Goal: Information Seeking & Learning: Learn about a topic

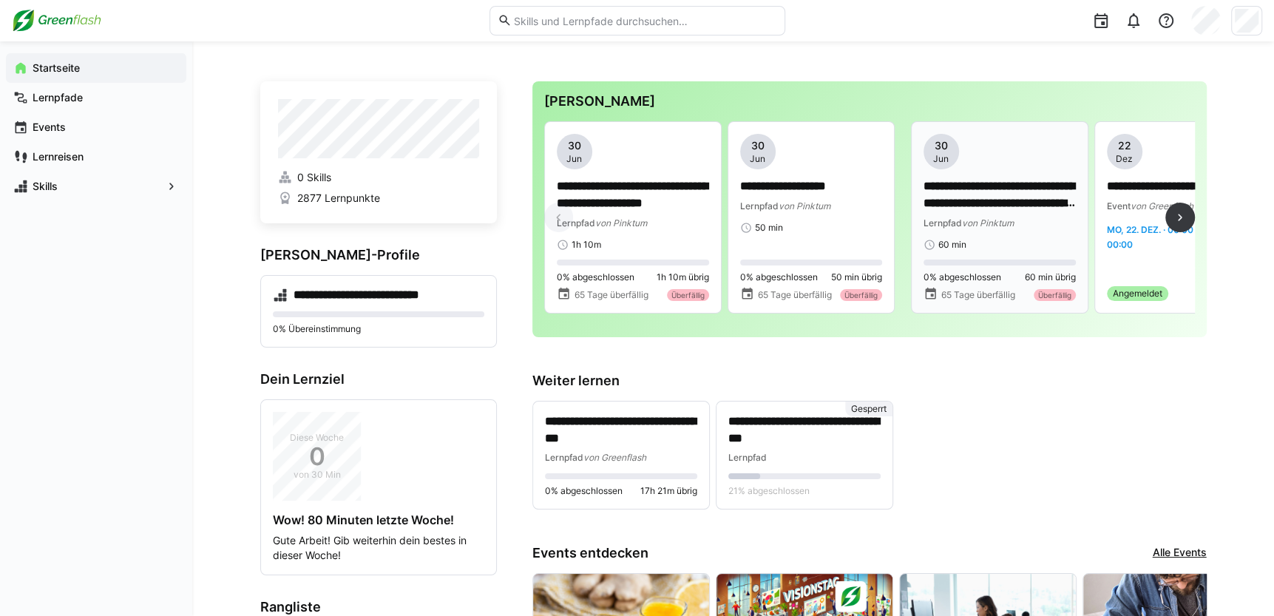
click at [972, 186] on p "**********" at bounding box center [999, 195] width 152 height 34
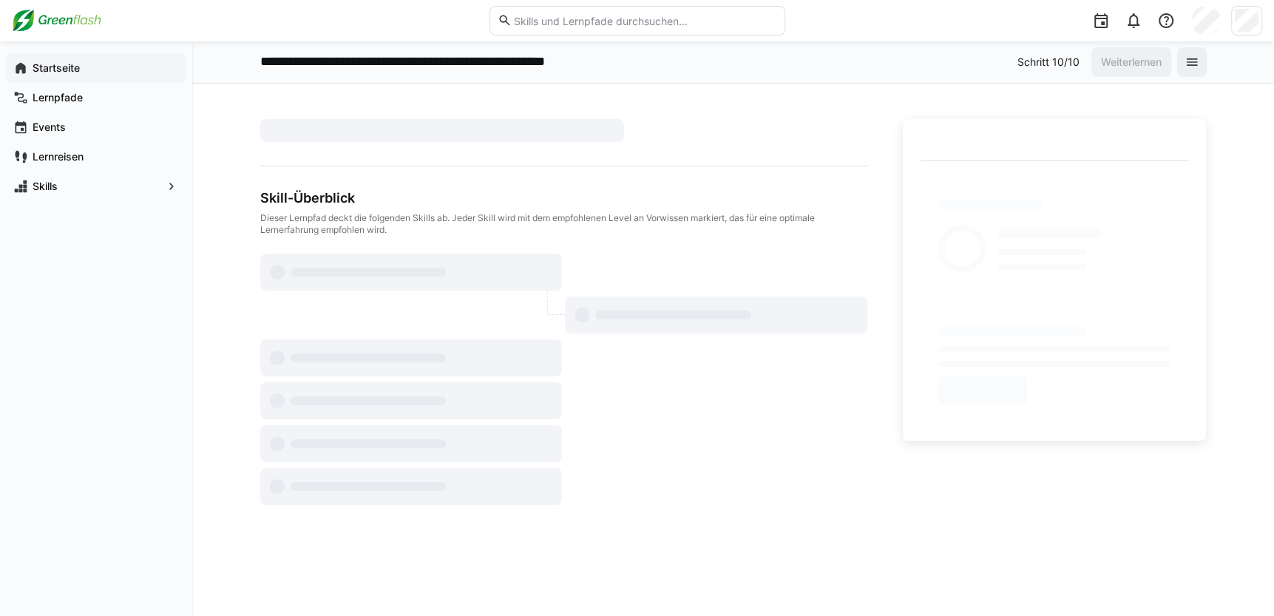
click at [0, 0] on app-navigation-label "Startseite" at bounding box center [0, 0] width 0 height 0
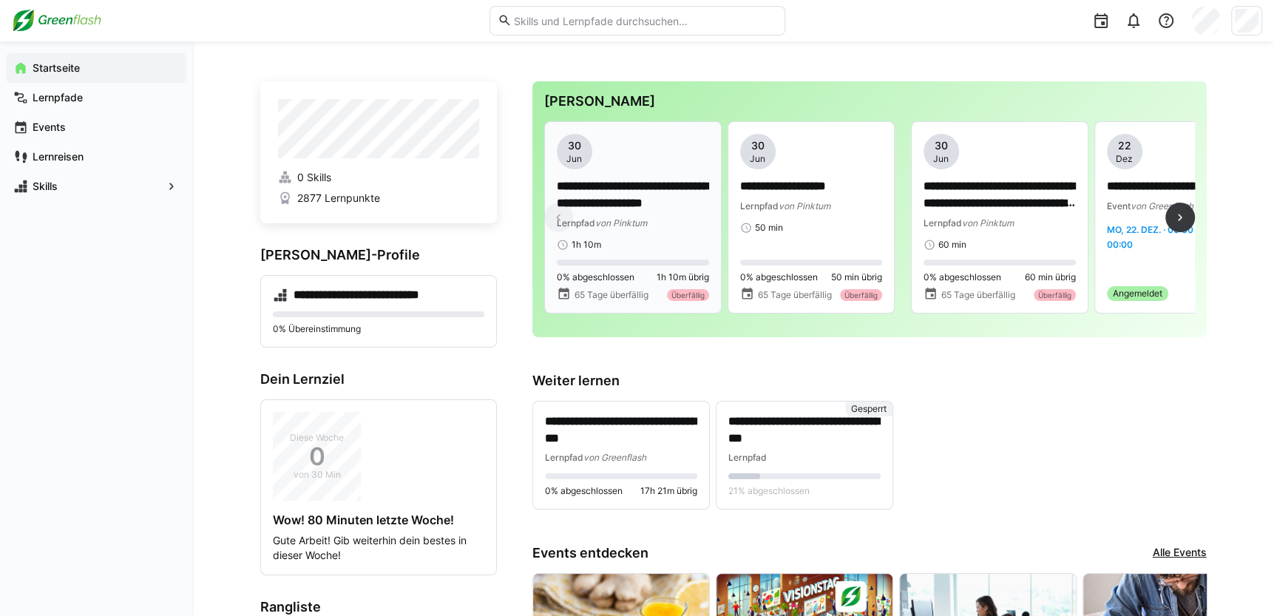
click at [626, 215] on div "Lernpfad von Pinktum" at bounding box center [633, 222] width 152 height 15
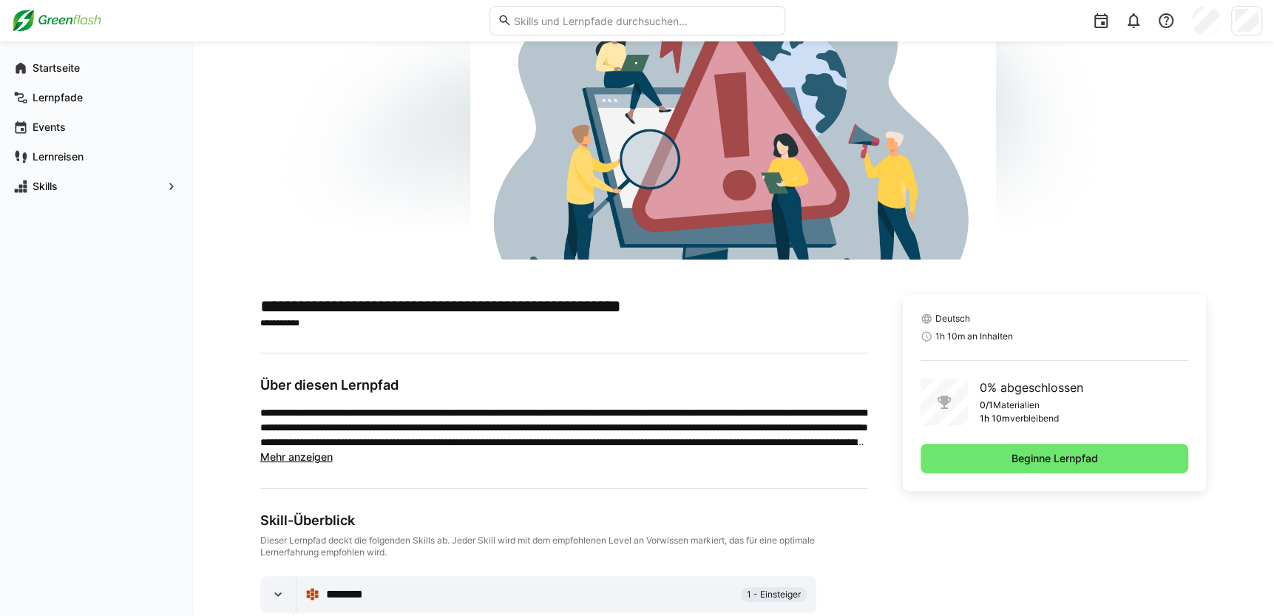
scroll to position [229, 0]
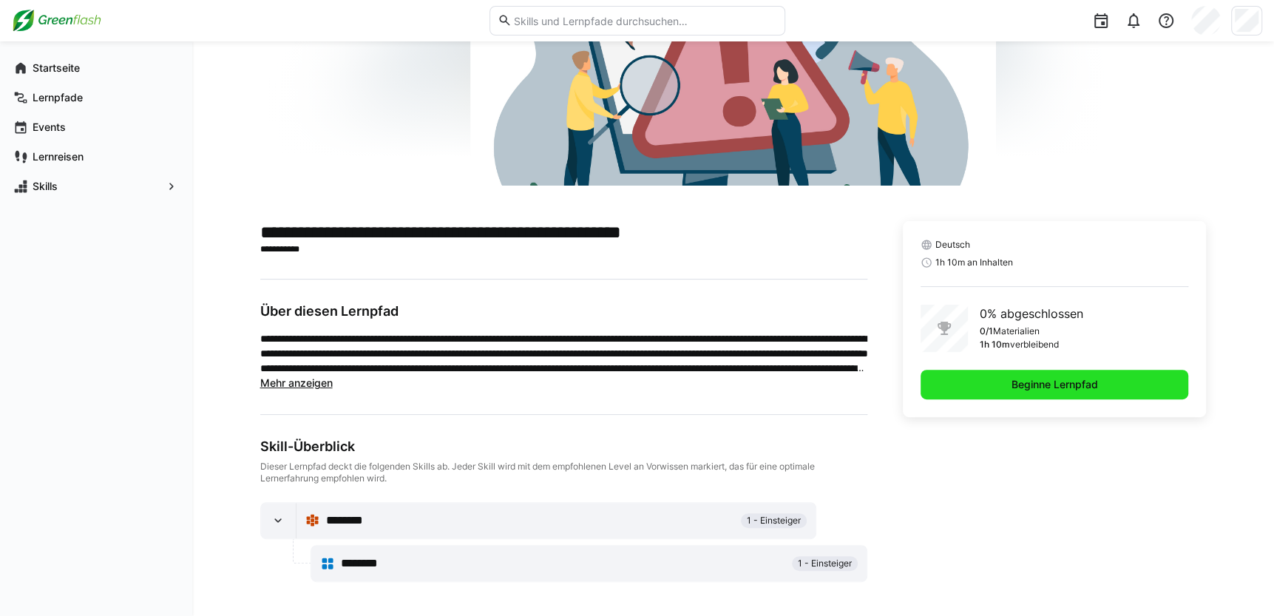
click at [1013, 378] on span "Beginne Lernpfad" at bounding box center [1054, 384] width 91 height 15
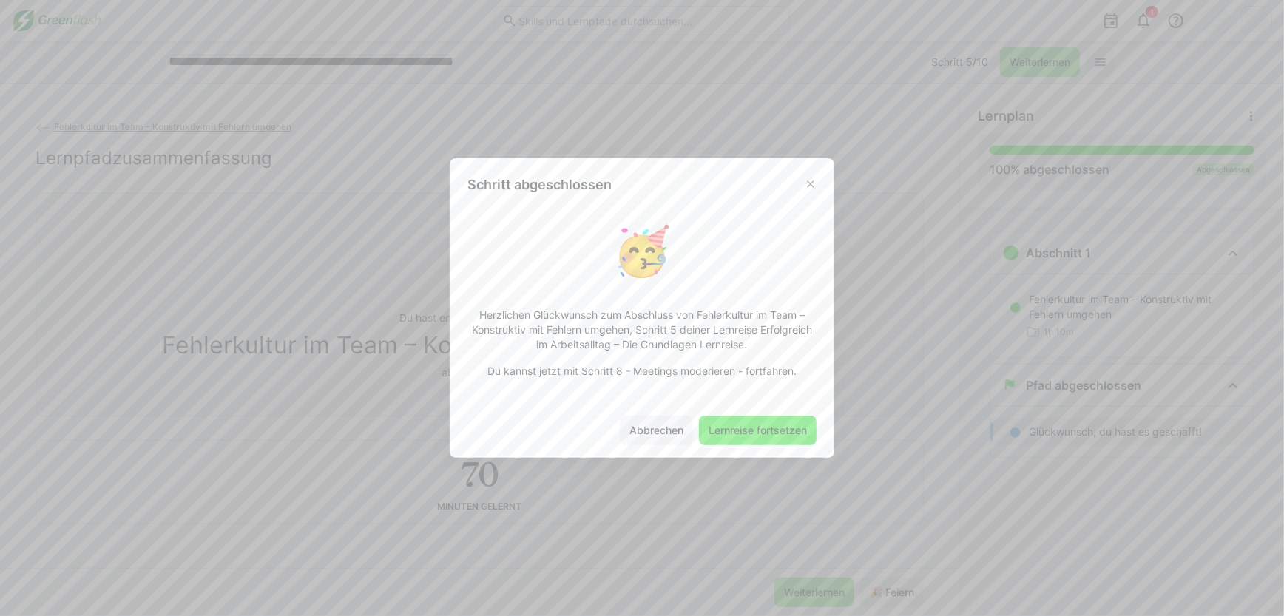
click at [714, 430] on span "Lernreise fortsetzen" at bounding box center [757, 430] width 103 height 15
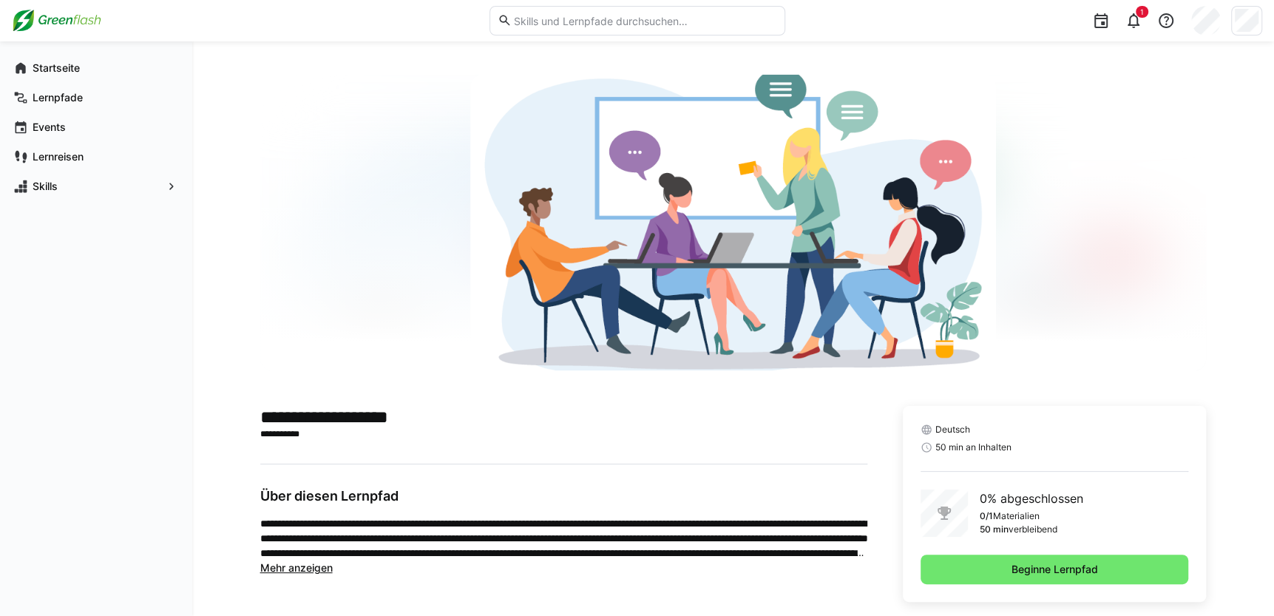
scroll to position [65, 0]
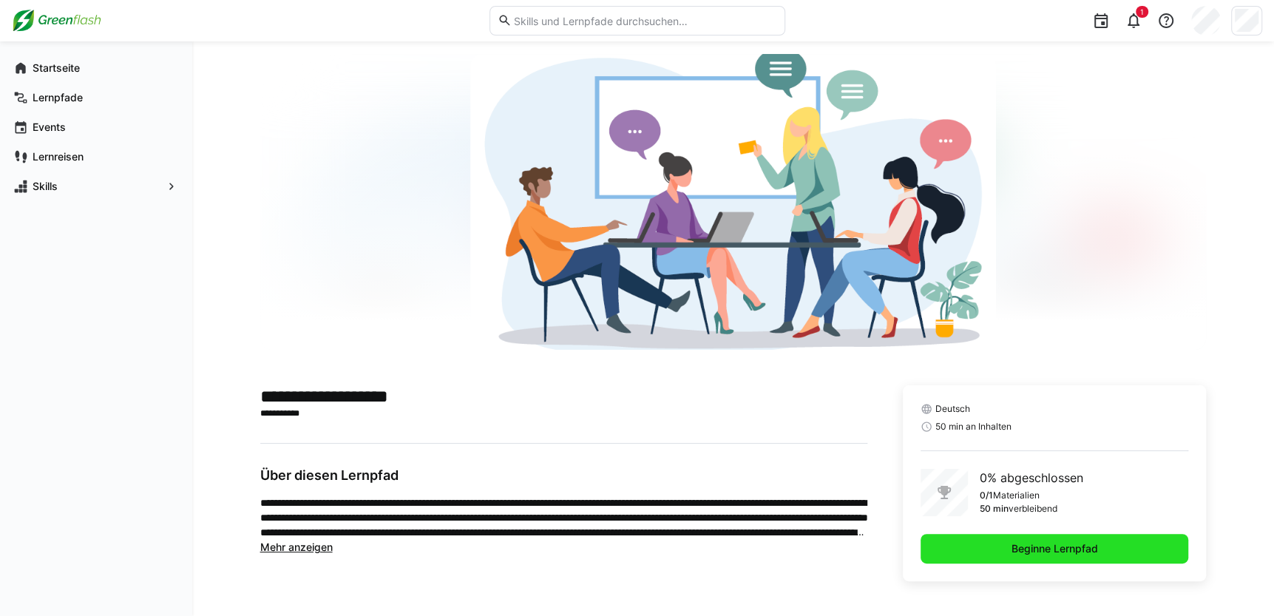
click at [1033, 546] on span "Beginne Lernpfad" at bounding box center [1054, 548] width 91 height 15
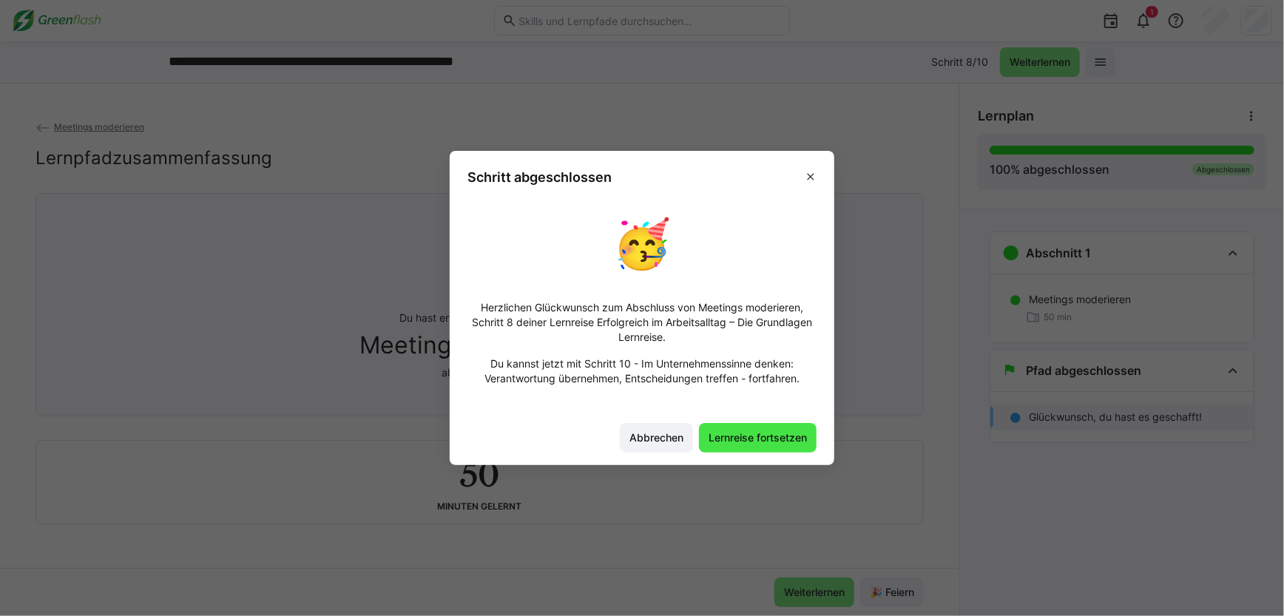
click at [750, 438] on span "Lernreise fortsetzen" at bounding box center [757, 437] width 103 height 15
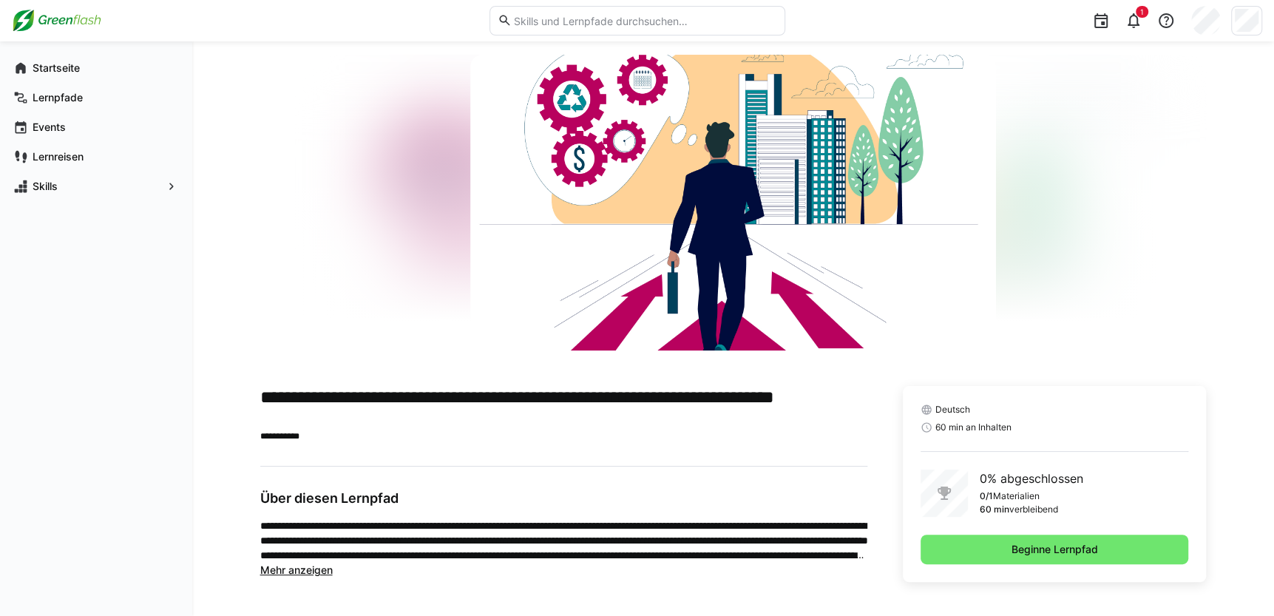
scroll to position [65, 0]
click at [307, 566] on span "Mehr anzeigen" at bounding box center [296, 569] width 72 height 13
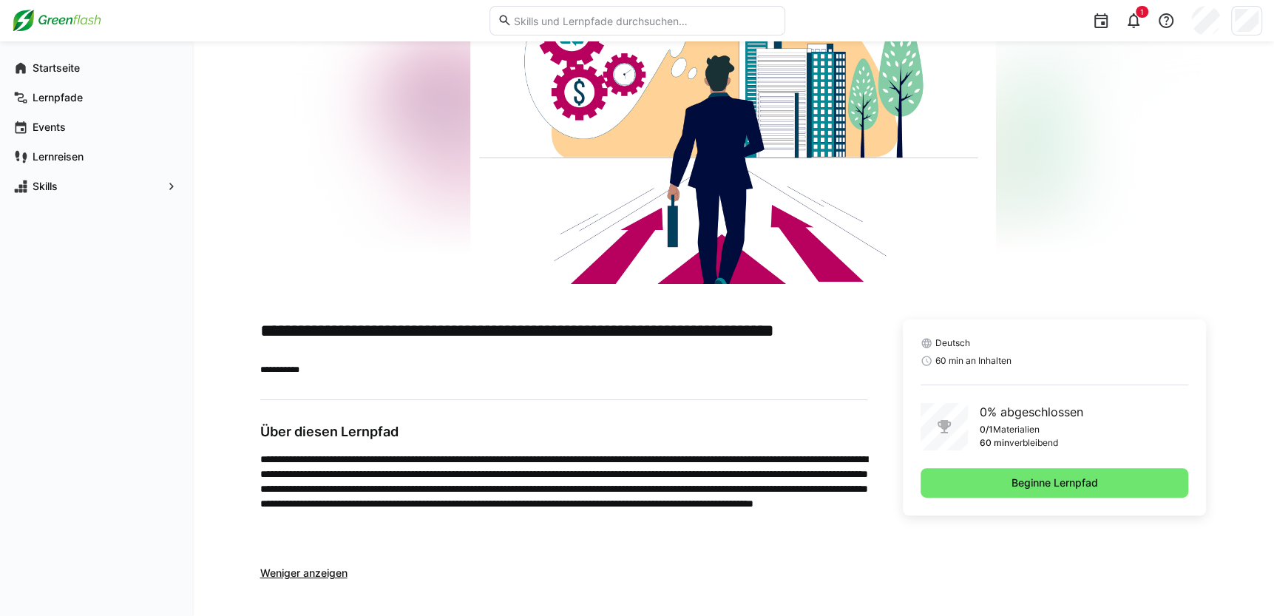
click at [327, 572] on span "Weniger anzeigen" at bounding box center [303, 572] width 87 height 13
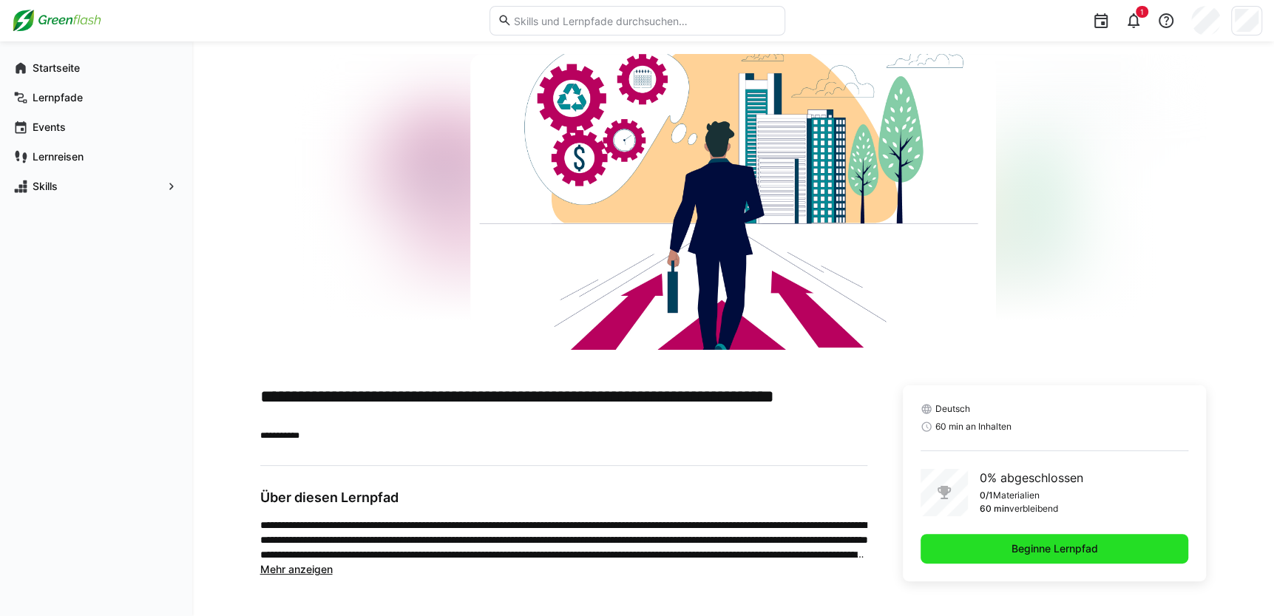
click at [1029, 547] on span "Beginne Lernpfad" at bounding box center [1054, 548] width 91 height 15
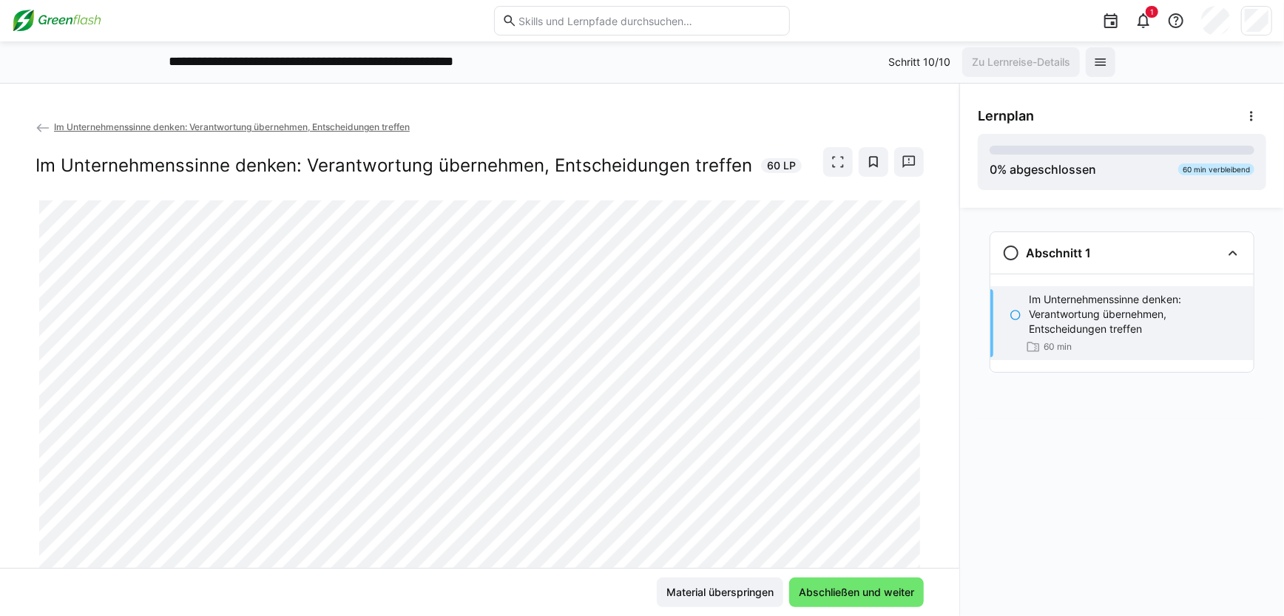
click at [1011, 311] on eds-icon at bounding box center [1015, 315] width 12 height 12
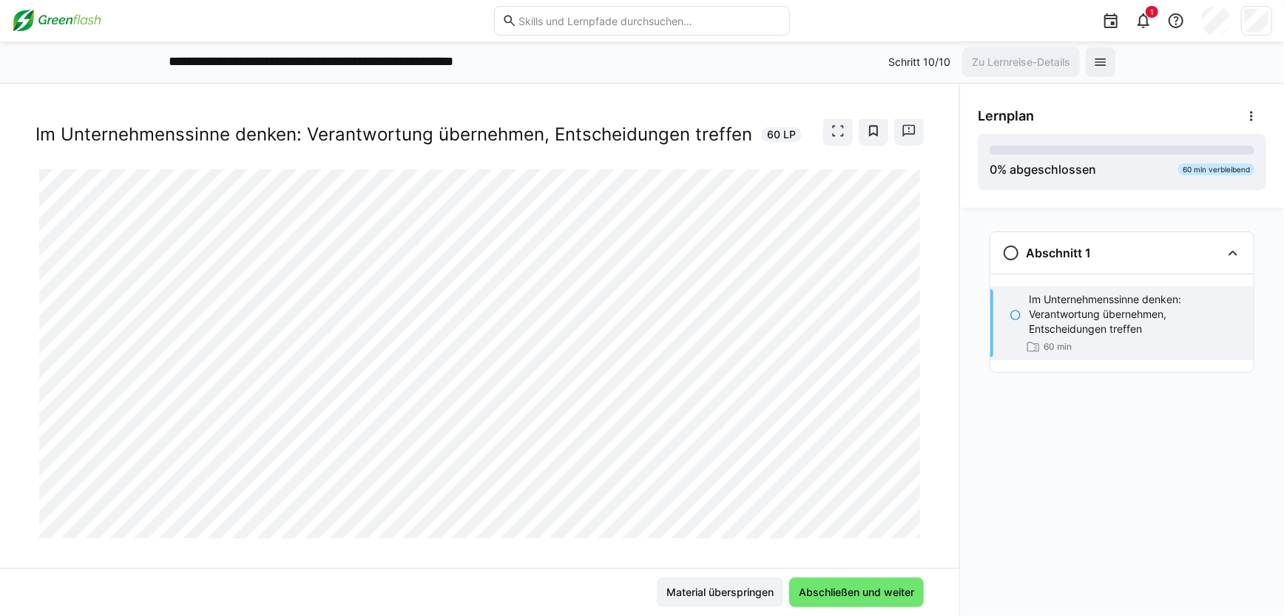
scroll to position [48, 0]
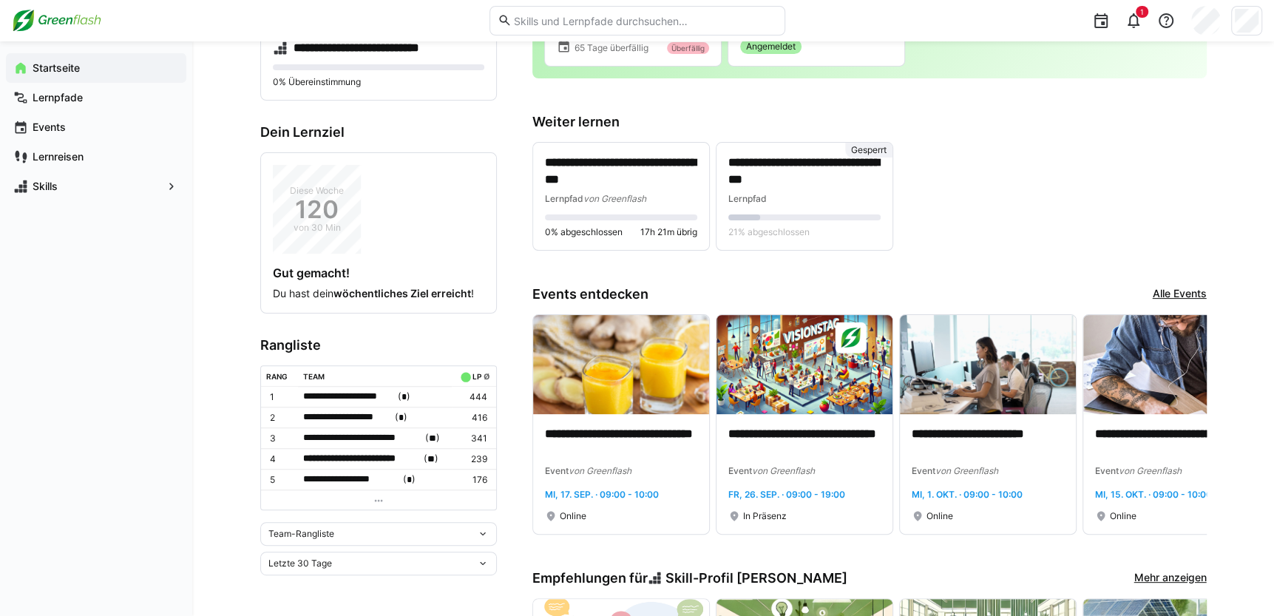
scroll to position [21, 0]
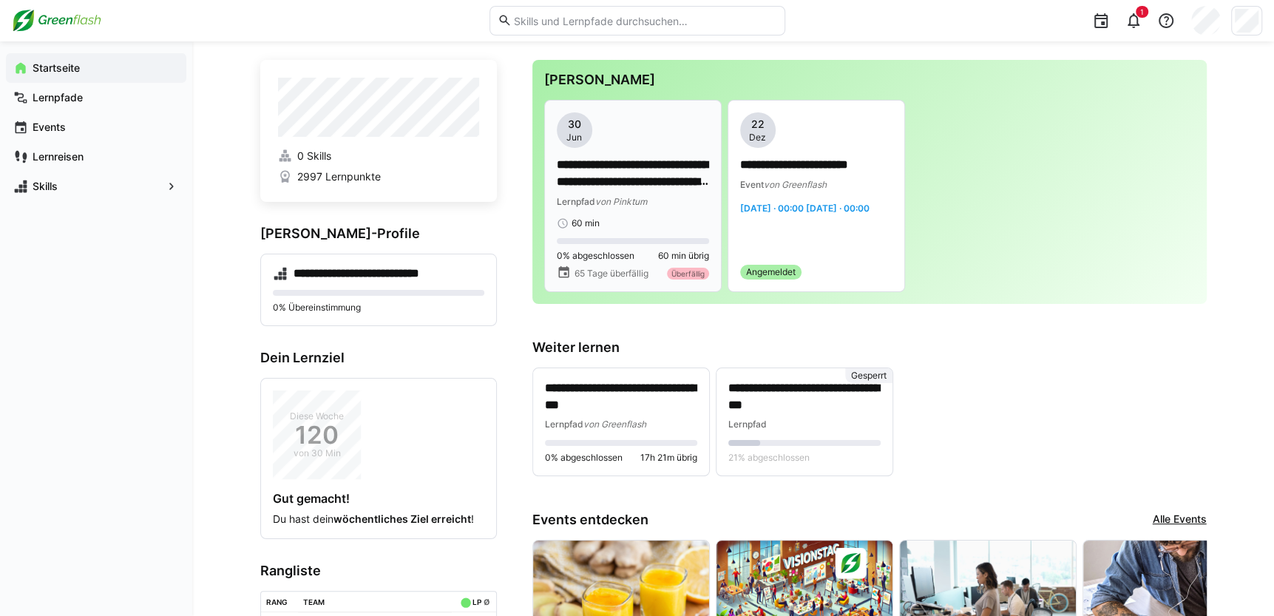
click at [681, 270] on div "Überfällig" at bounding box center [688, 274] width 42 height 12
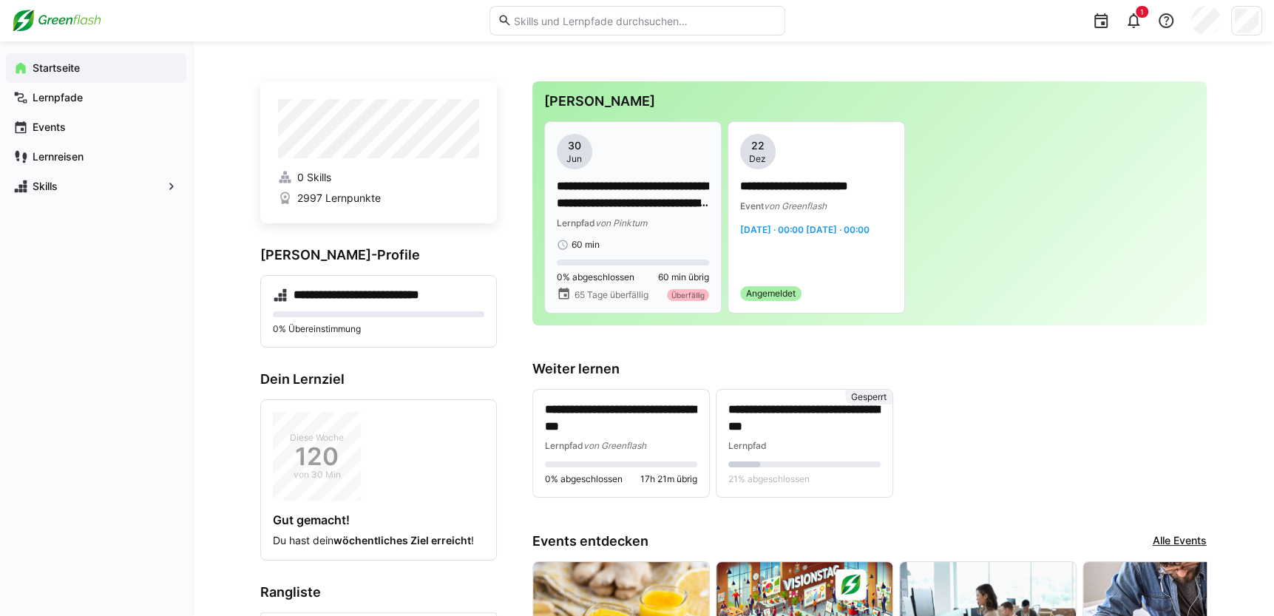
click at [699, 292] on div "Überfällig" at bounding box center [688, 295] width 42 height 12
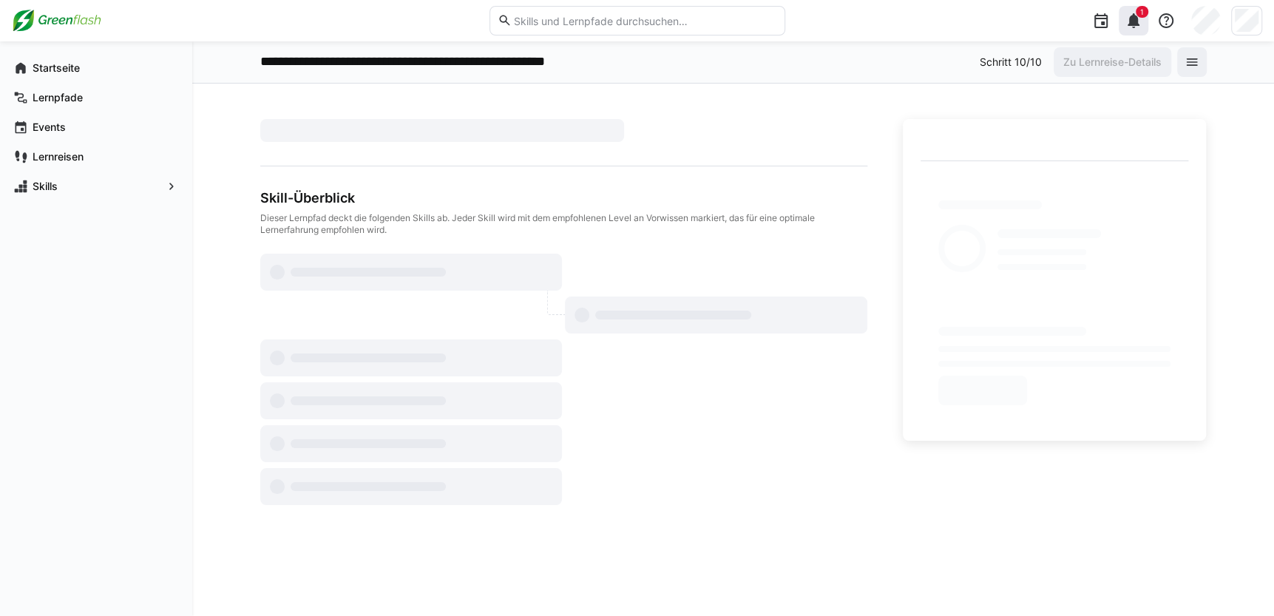
click at [1134, 21] on eds-icon at bounding box center [1134, 21] width 18 height 18
click at [0, 0] on app-navigation-label "Startseite" at bounding box center [0, 0] width 0 height 0
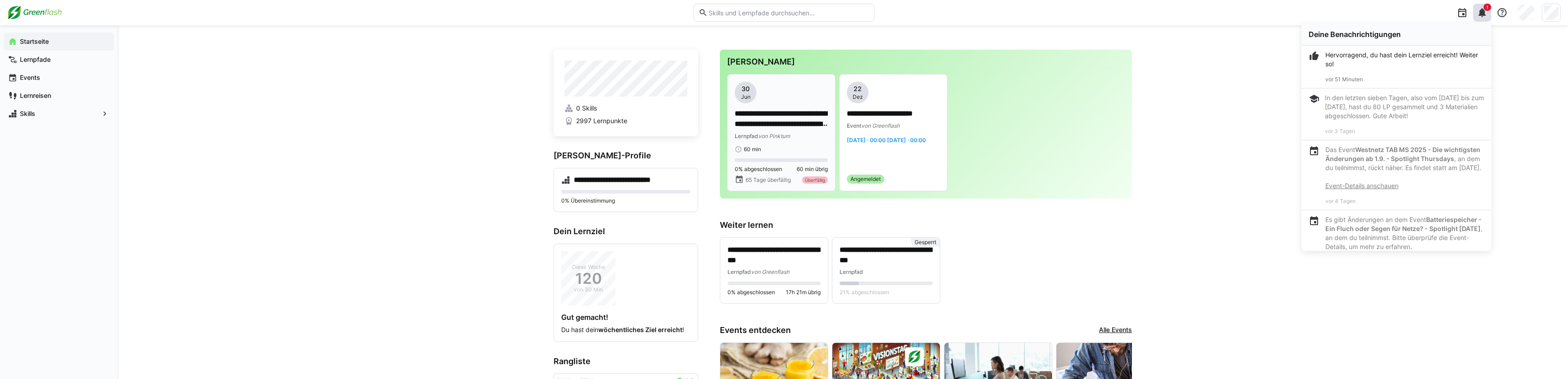
click at [748, 115] on p "**********" at bounding box center [781, 119] width 93 height 21
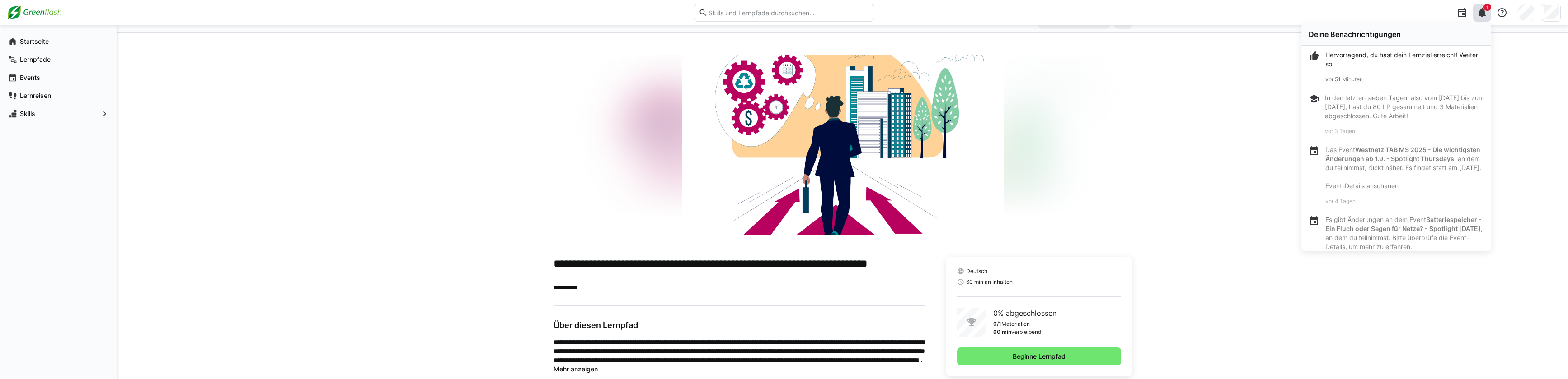
scroll to position [36, 0]
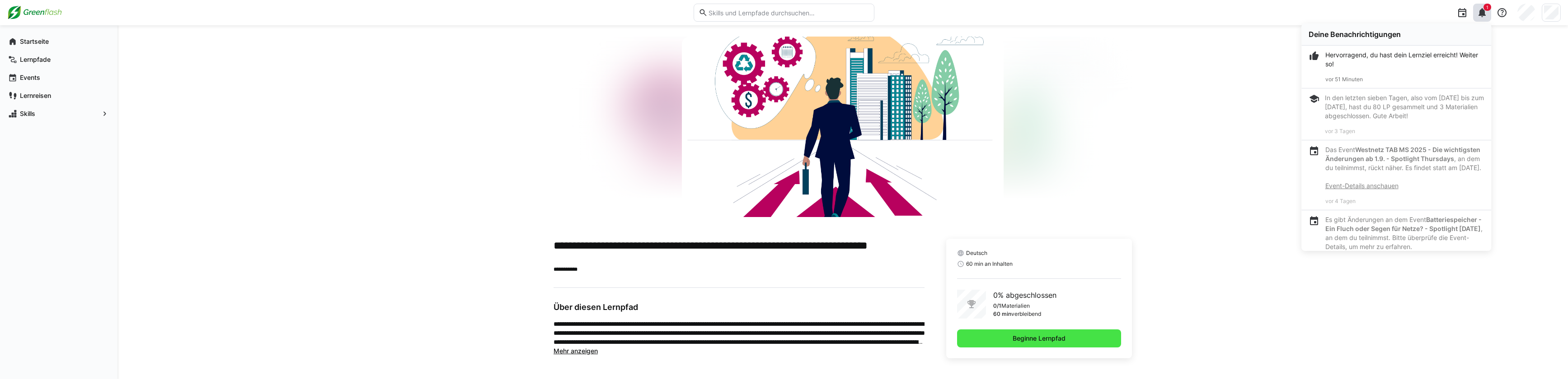
click at [784, 344] on span "Beginne Lernpfad" at bounding box center [1039, 339] width 164 height 18
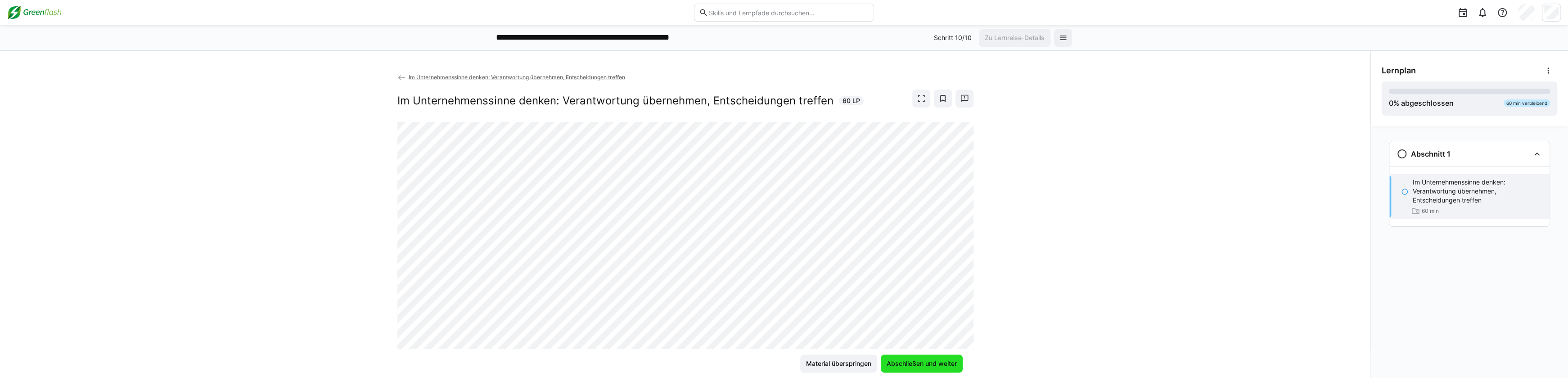
click at [781, 368] on span "Abschließen und weiter" at bounding box center [922, 364] width 82 height 18
click at [781, 362] on span "Abschließen und weiter" at bounding box center [922, 363] width 73 height 9
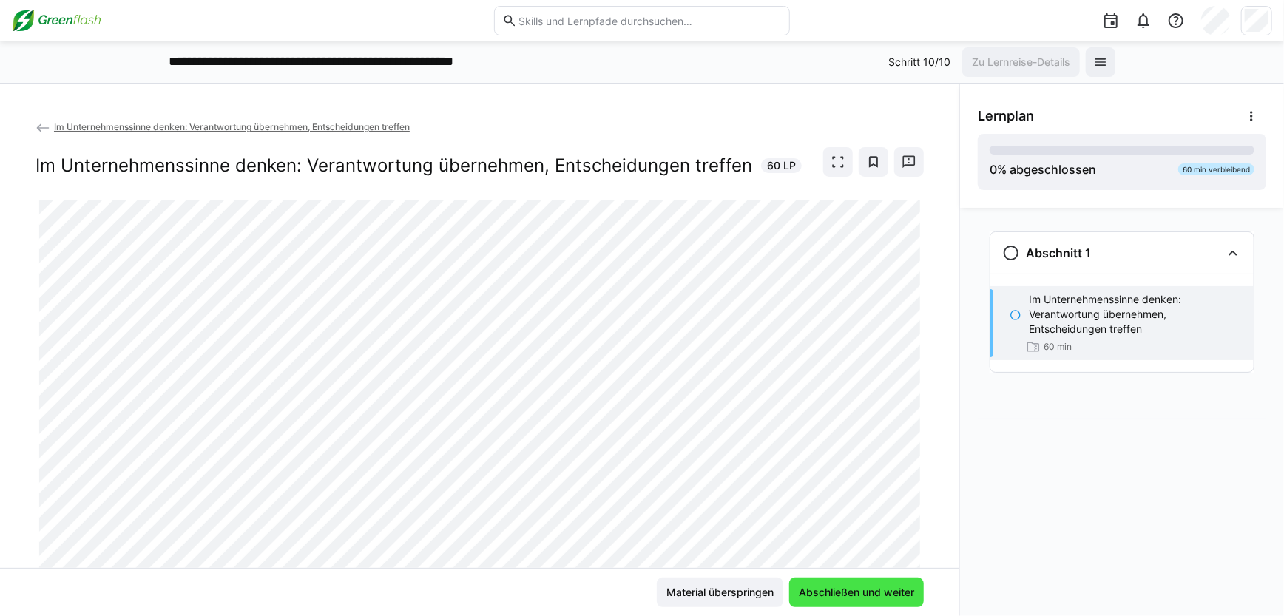
click at [814, 589] on span "Abschließen und weiter" at bounding box center [856, 592] width 120 height 15
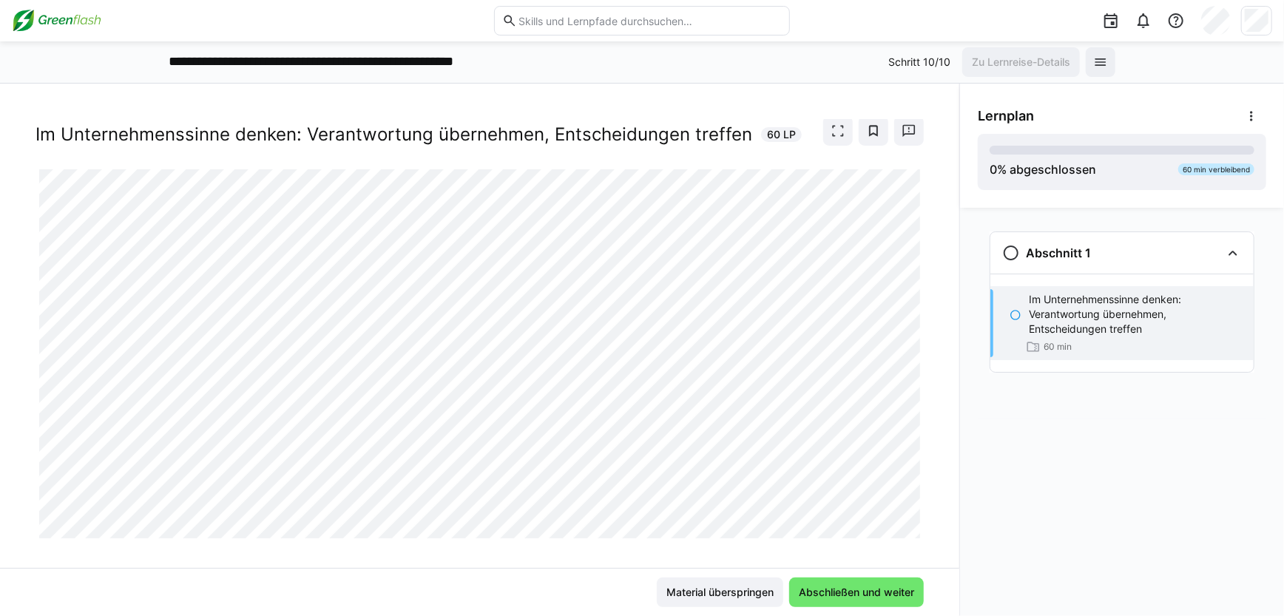
scroll to position [48, 0]
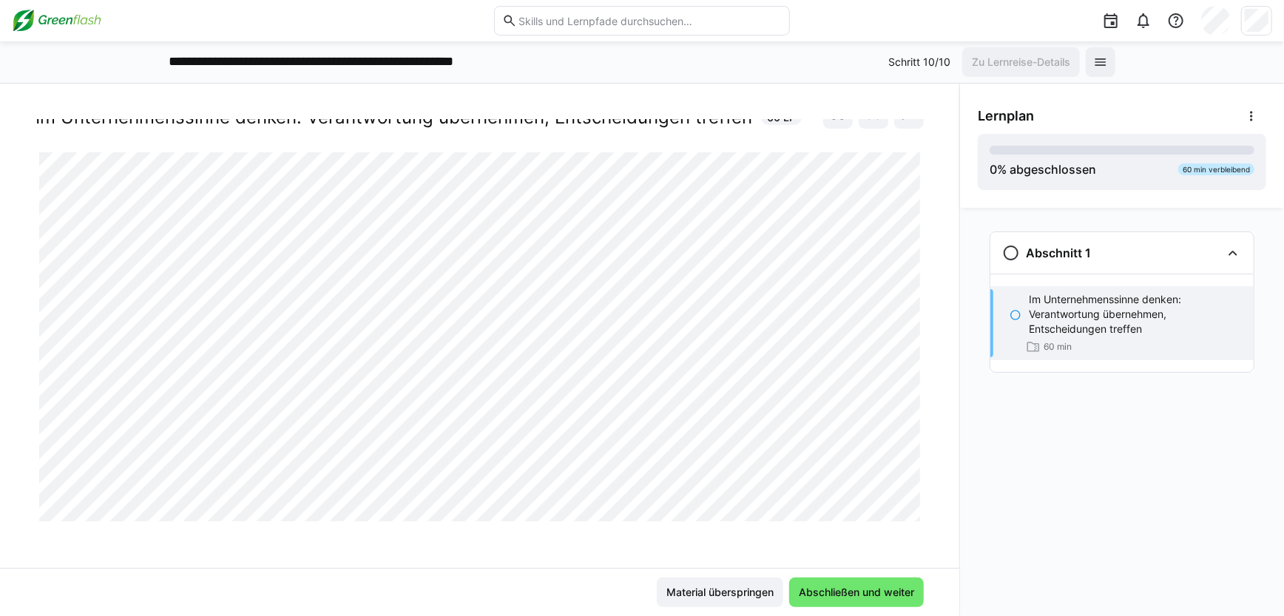
click at [912, 512] on div at bounding box center [923, 504] width 35 height 31
click at [814, 585] on span "Abschließen und weiter" at bounding box center [856, 592] width 120 height 15
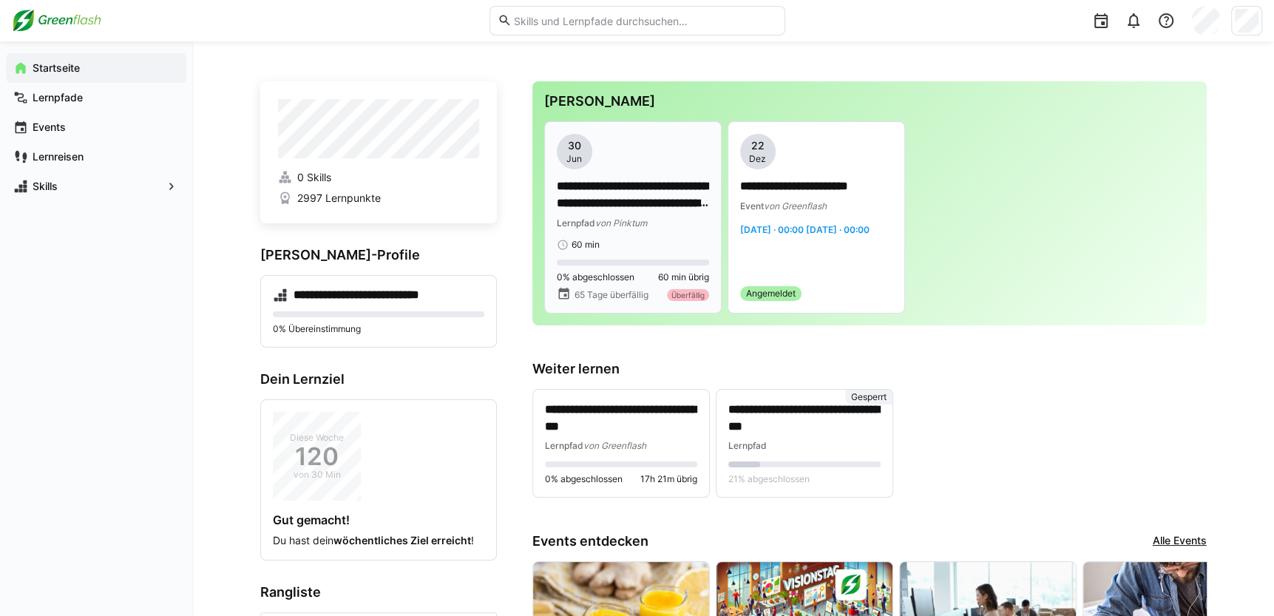
click at [660, 236] on div "**********" at bounding box center [633, 192] width 152 height 117
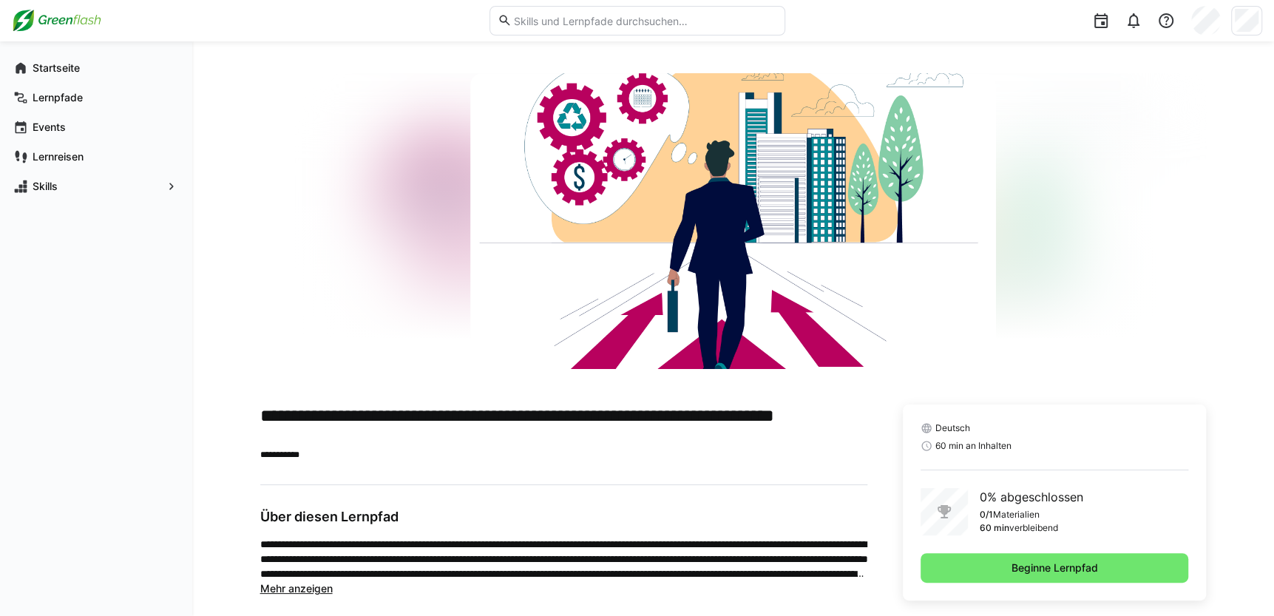
scroll to position [65, 0]
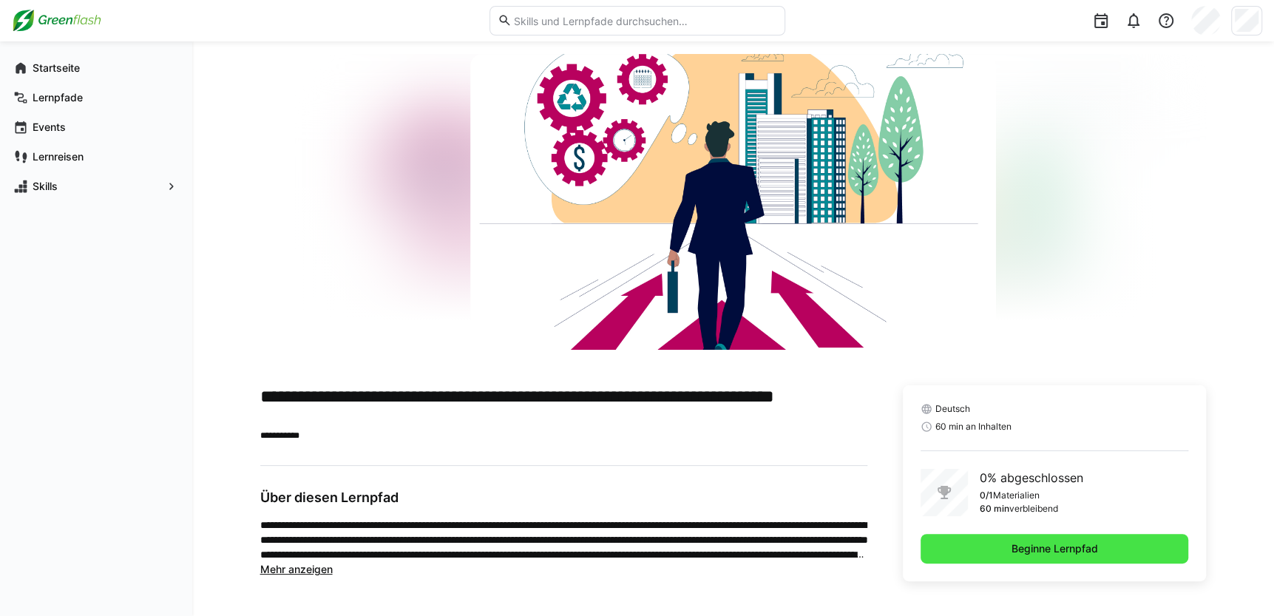
click at [1079, 549] on span "Beginne Lernpfad" at bounding box center [1054, 548] width 91 height 15
click at [1066, 546] on span "Beginne Lernpfad" at bounding box center [1054, 548] width 91 height 15
click at [1034, 537] on span "Beginne Lernpfad" at bounding box center [1055, 549] width 268 height 30
click at [1031, 542] on span "Beginne Lernpfad" at bounding box center [1054, 548] width 91 height 15
drag, startPoint x: 708, startPoint y: 492, endPoint x: 1062, endPoint y: 213, distance: 451.7
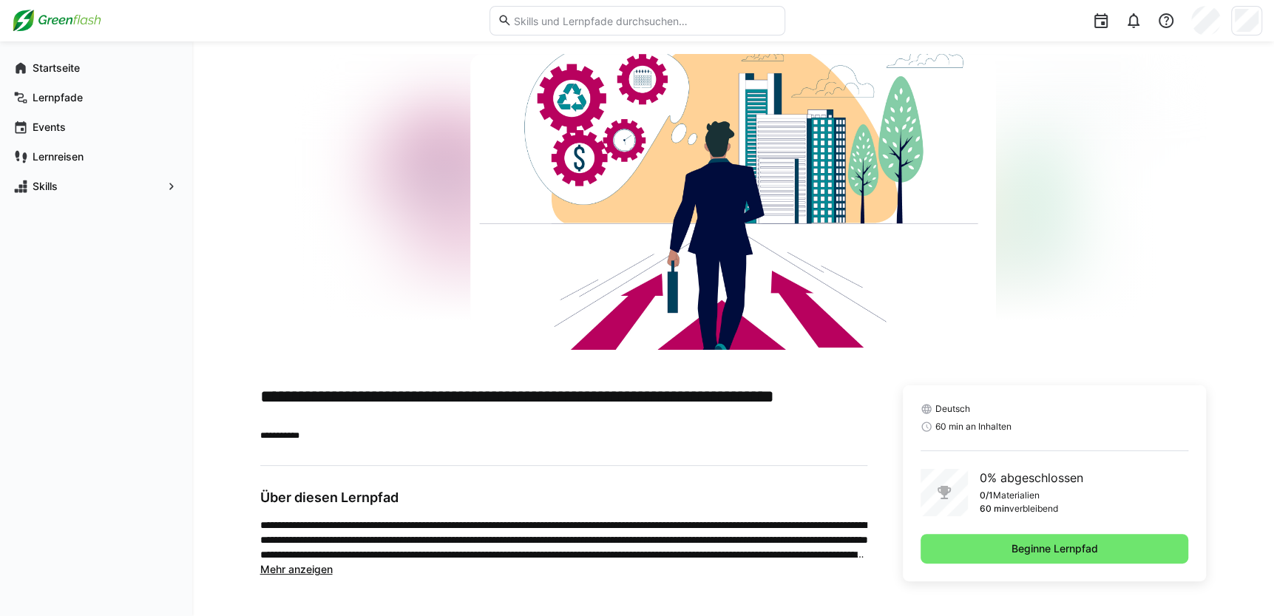
click at [709, 490] on h3 "Über diesen Lernpfad" at bounding box center [563, 497] width 607 height 16
drag, startPoint x: 1062, startPoint y: 213, endPoint x: 993, endPoint y: 478, distance: 273.7
click at [1065, 237] on div at bounding box center [733, 202] width 946 height 296
click at [1006, 475] on p "0% abgeschlossen" at bounding box center [1032, 478] width 104 height 18
click at [1015, 548] on span "Beginne Lernpfad" at bounding box center [1054, 548] width 91 height 15
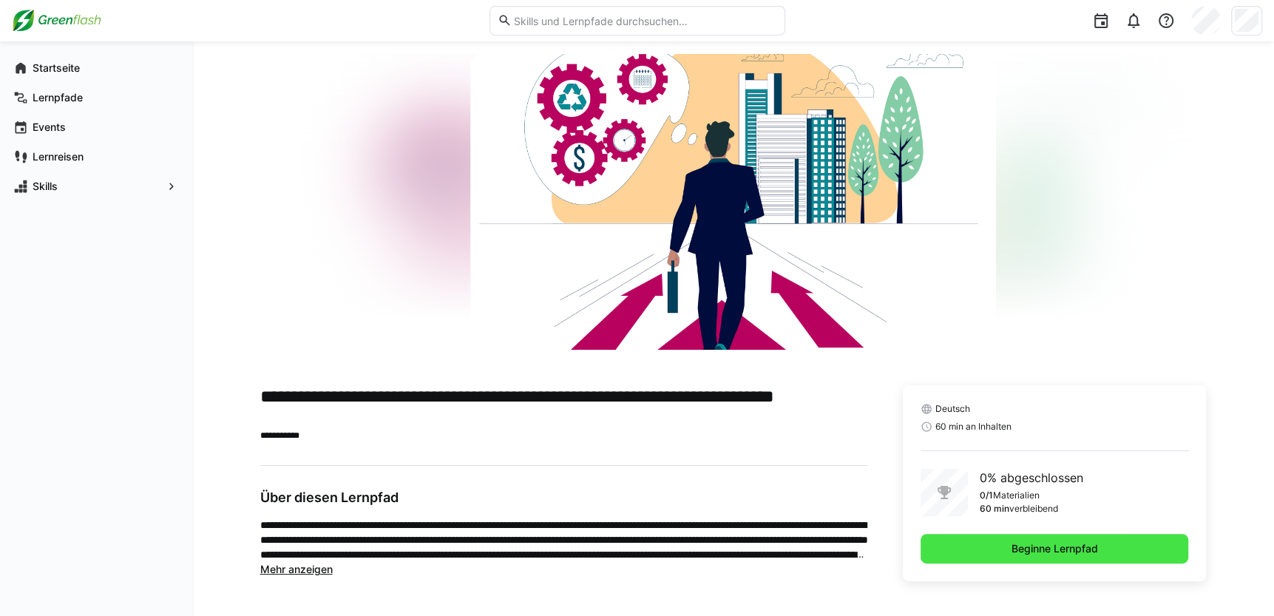
click at [986, 563] on span "Beginne Lernpfad" at bounding box center [1055, 549] width 268 height 30
click at [1044, 548] on span "Beginne Lernpfad" at bounding box center [1054, 548] width 91 height 15
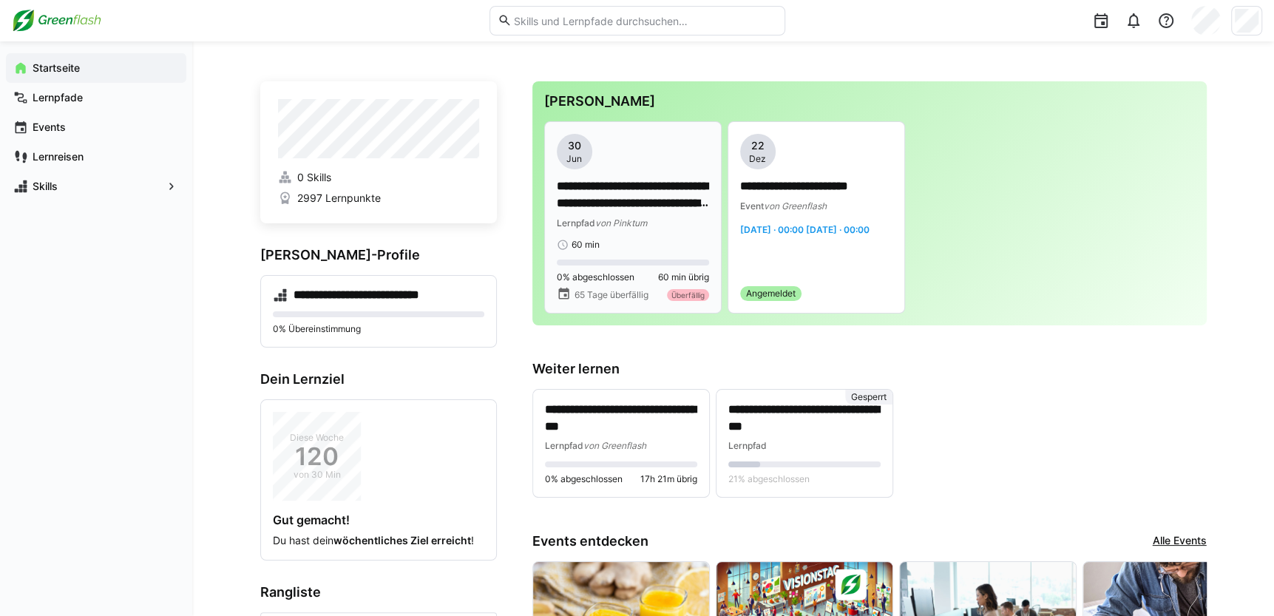
click at [619, 200] on p "**********" at bounding box center [633, 195] width 152 height 34
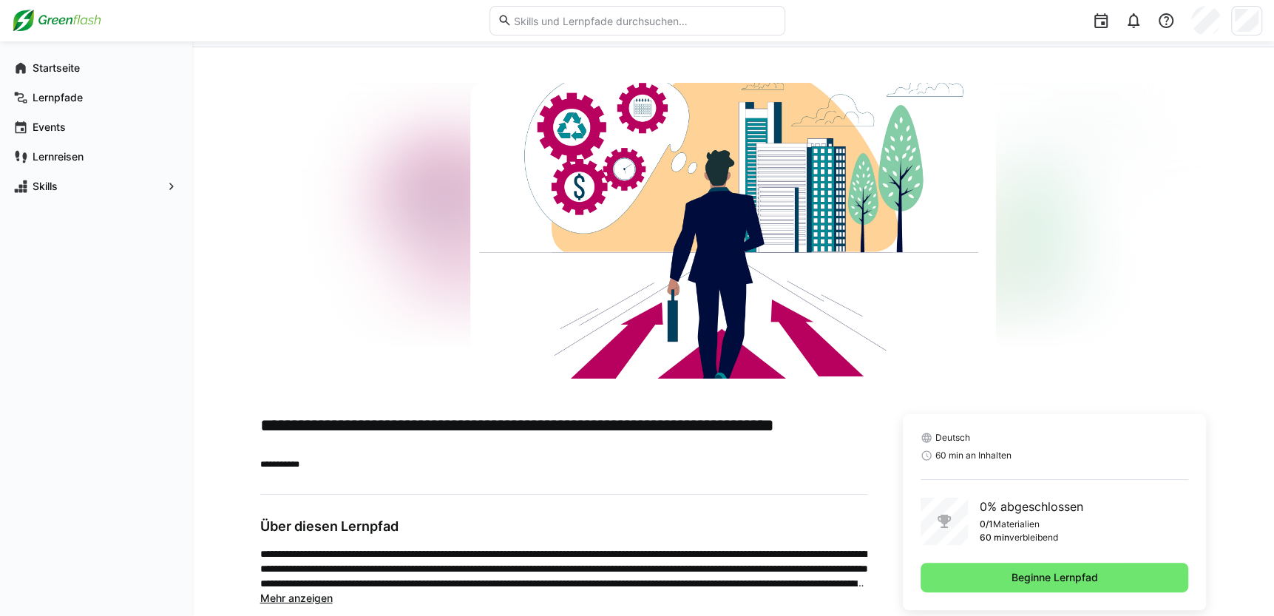
scroll to position [65, 0]
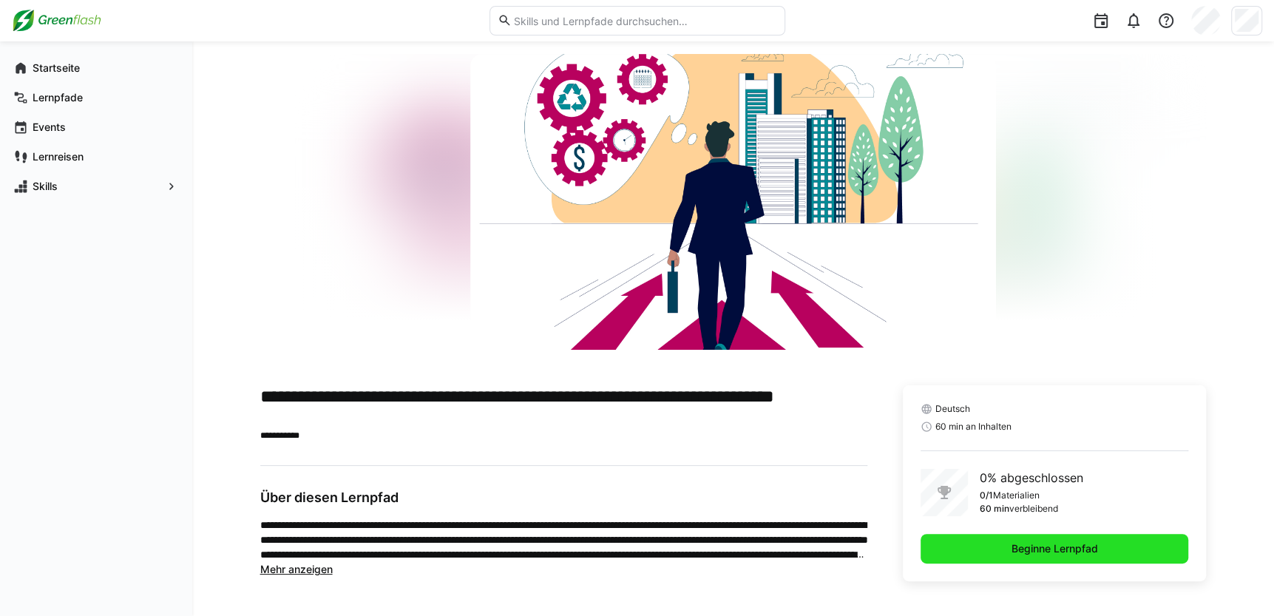
click at [993, 546] on span "Beginne Lernpfad" at bounding box center [1055, 549] width 268 height 30
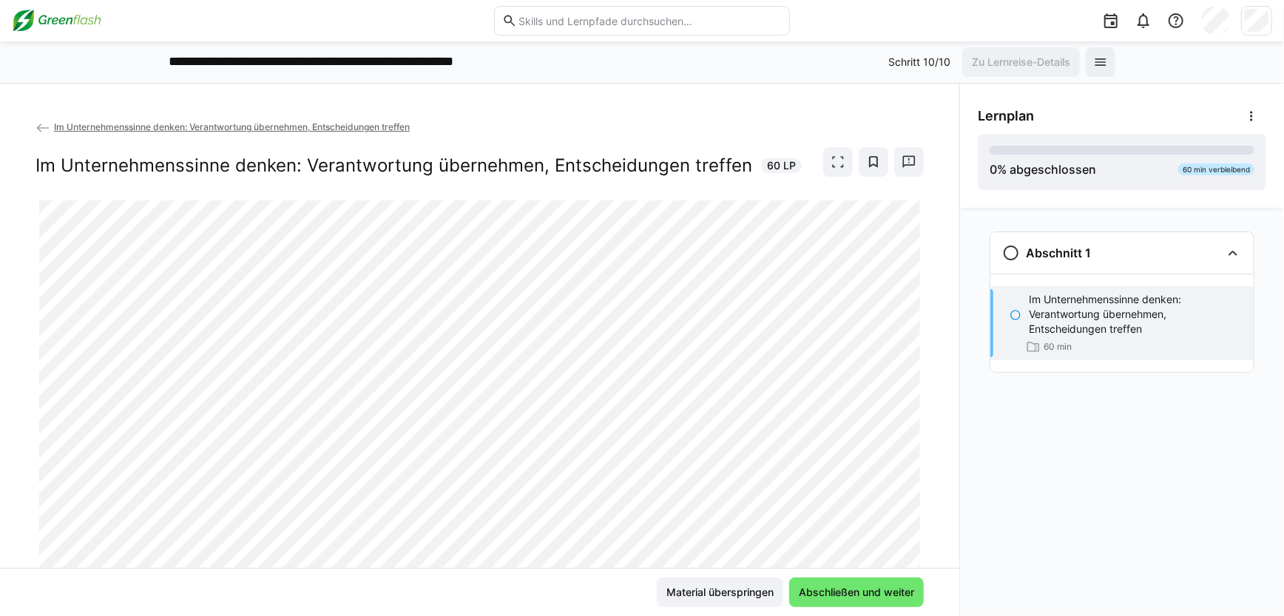
scroll to position [48, 0]
